Goal: Transaction & Acquisition: Purchase product/service

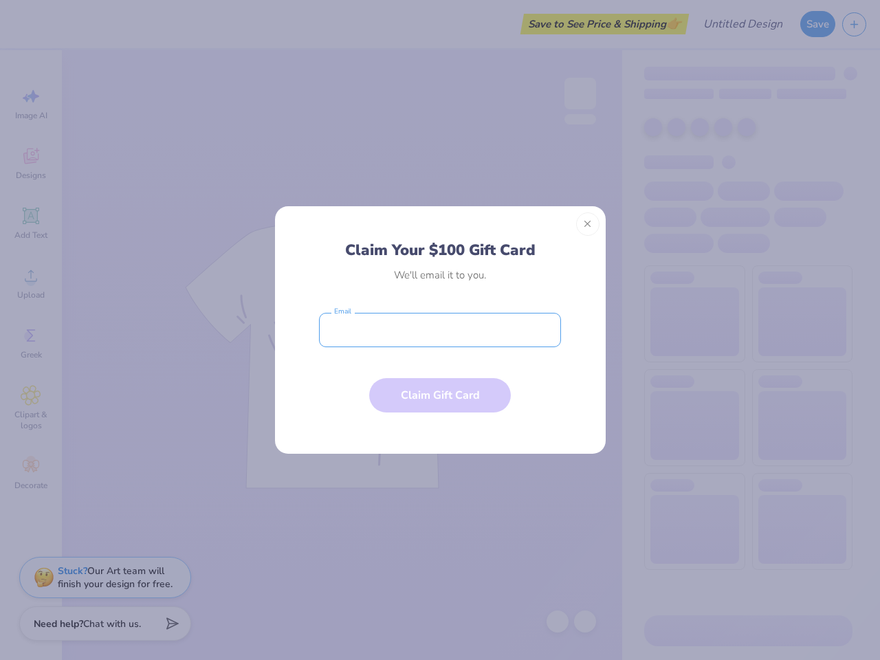
click at [440, 330] on input "email" at bounding box center [440, 330] width 242 height 34
click at [588, 224] on button "Close" at bounding box center [587, 223] width 23 height 23
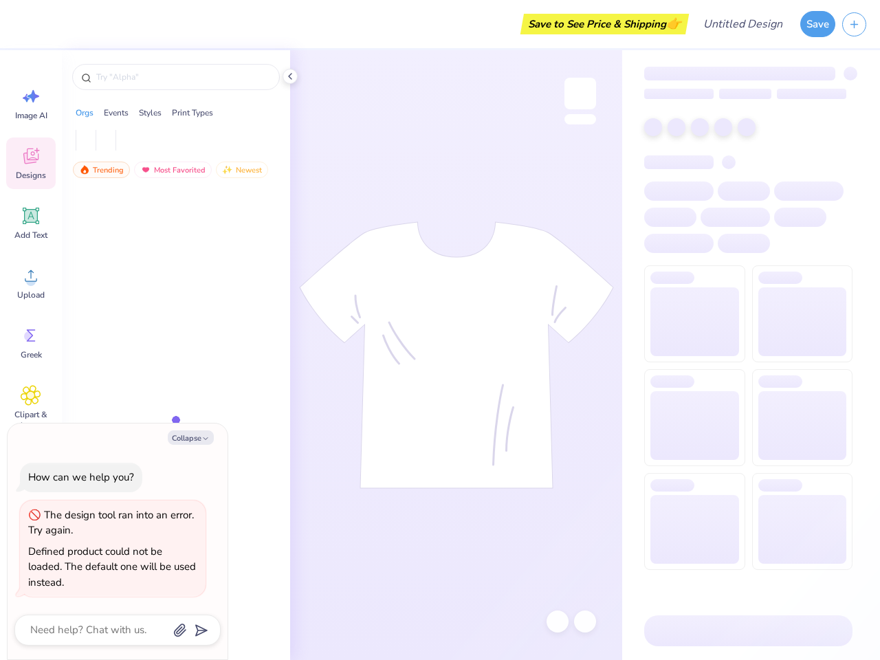
type textarea "x"
